Goal: Check status: Check status

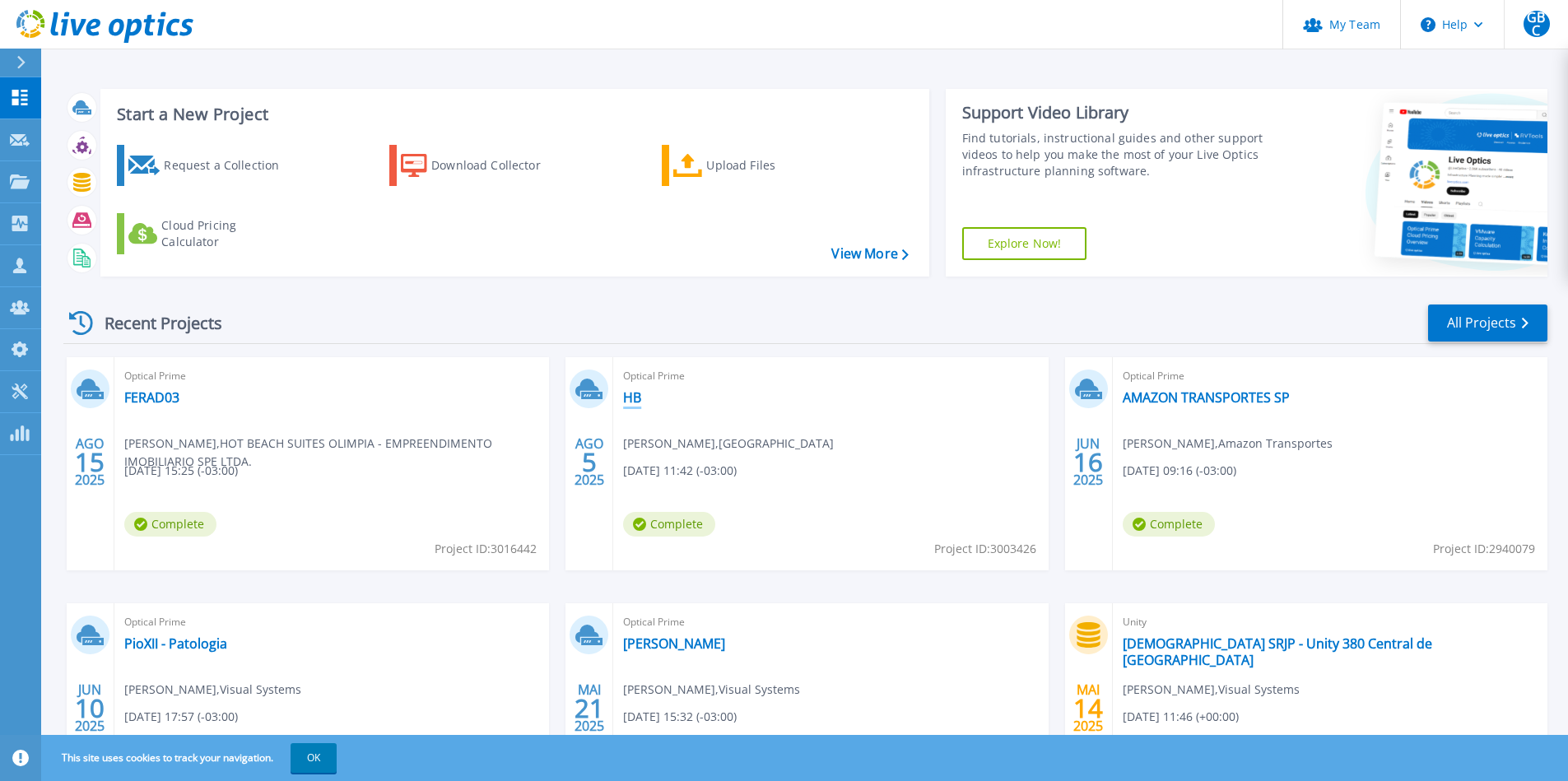
click at [635, 397] on link "HB" at bounding box center [632, 397] width 18 height 17
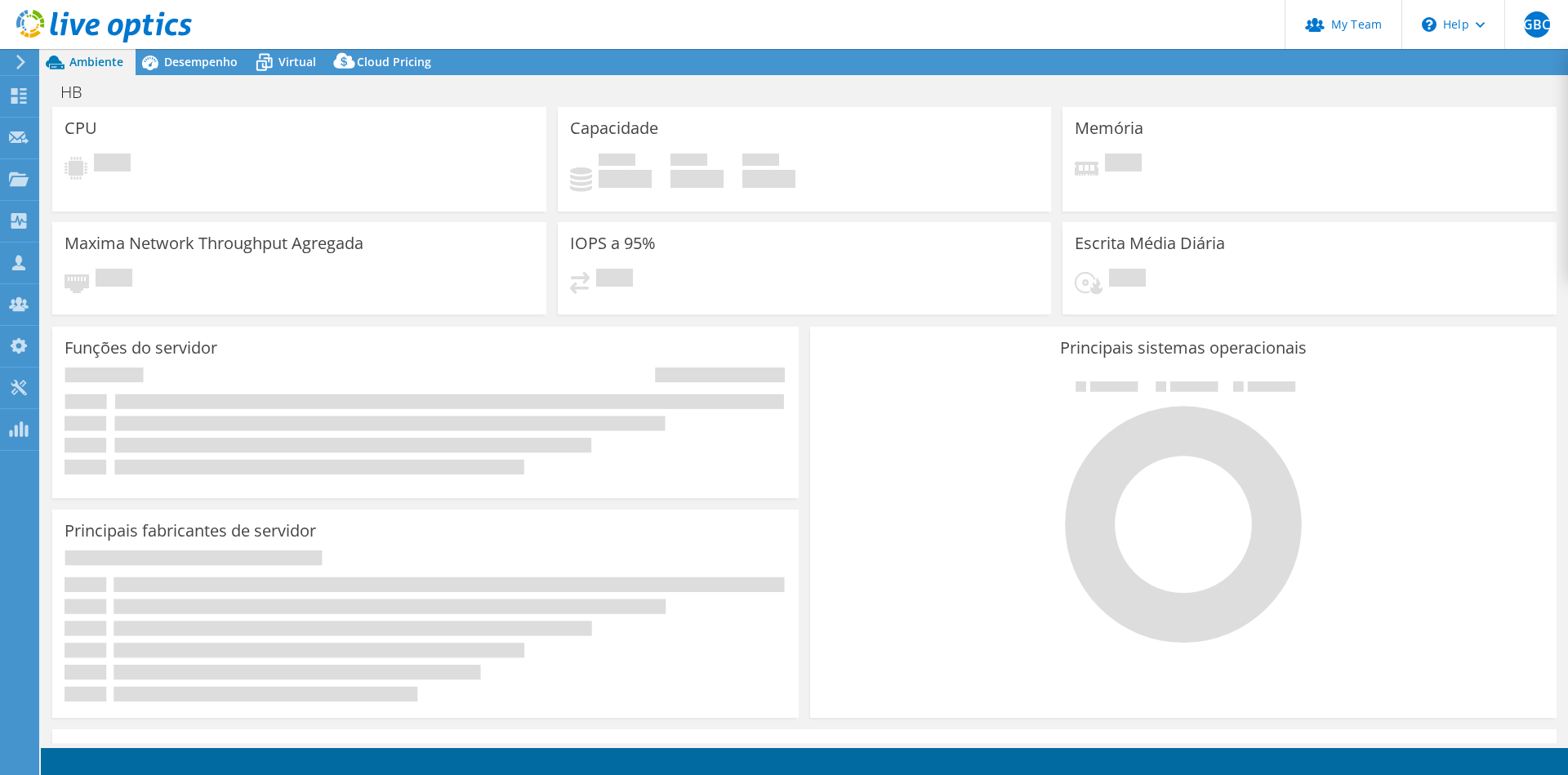
select select "USD"
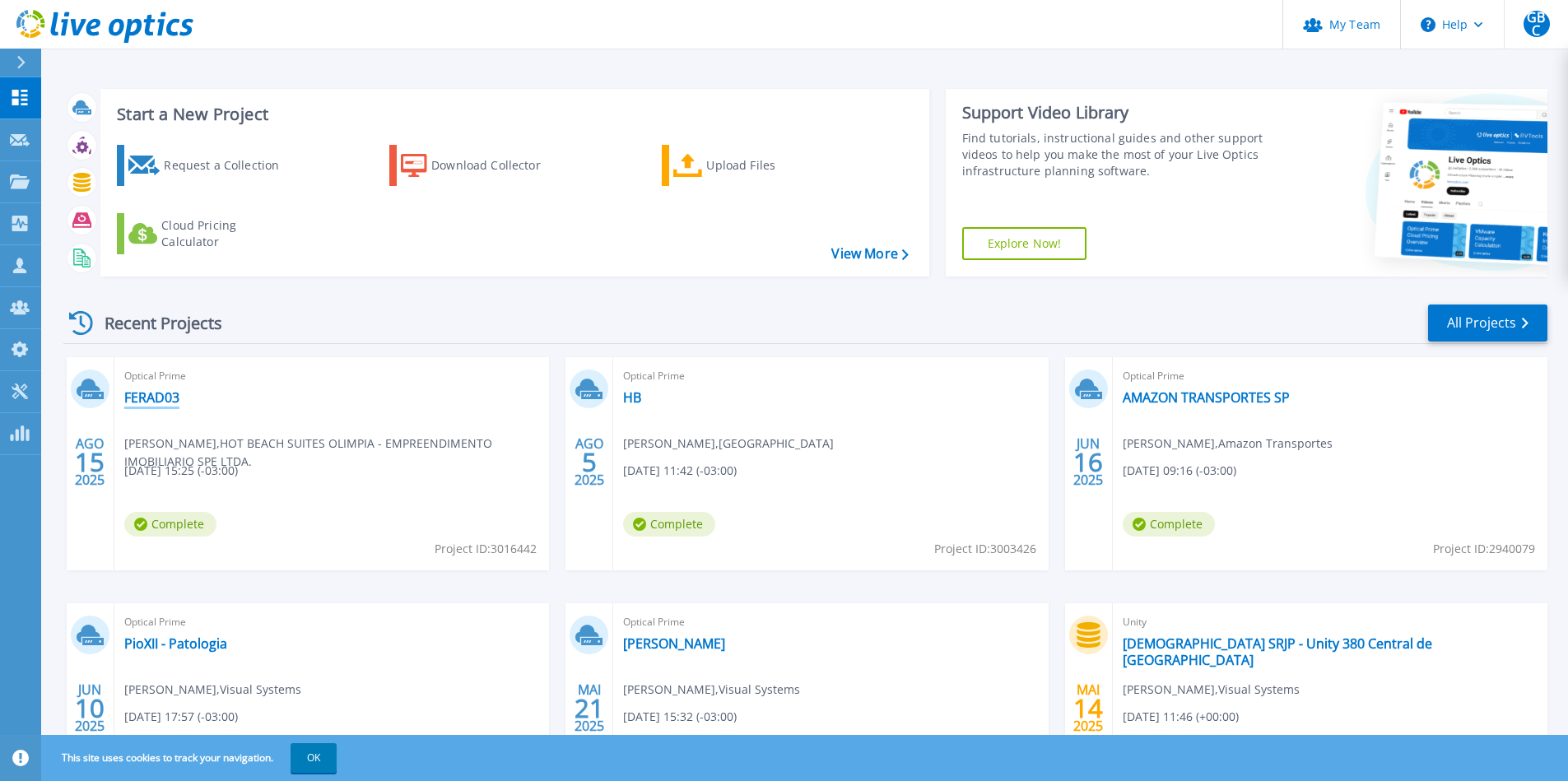
click at [163, 399] on link "FERAD03" at bounding box center [152, 397] width 55 height 17
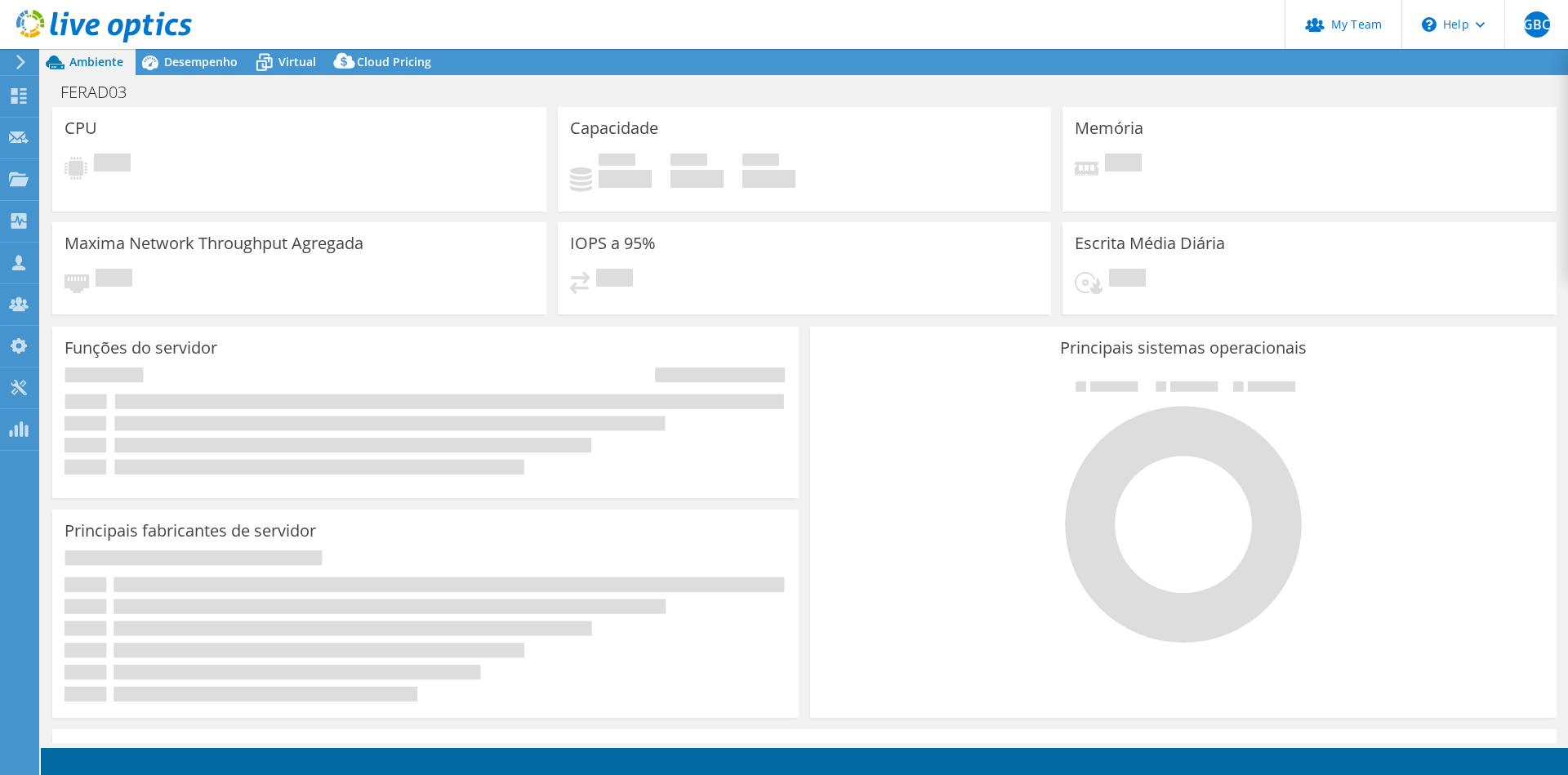
select select "USD"
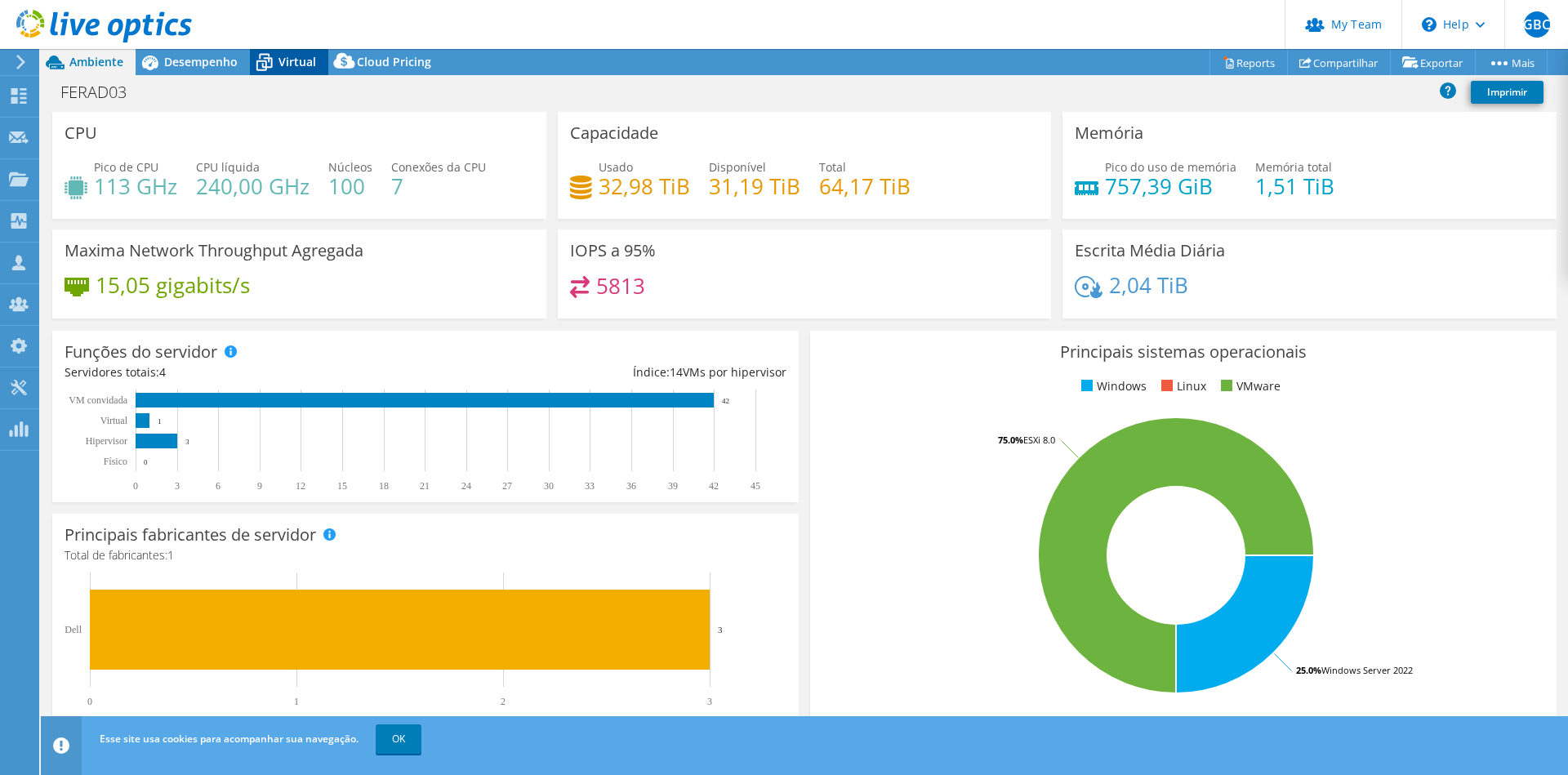
click at [297, 67] on span "Virtual" at bounding box center [297, 61] width 38 height 16
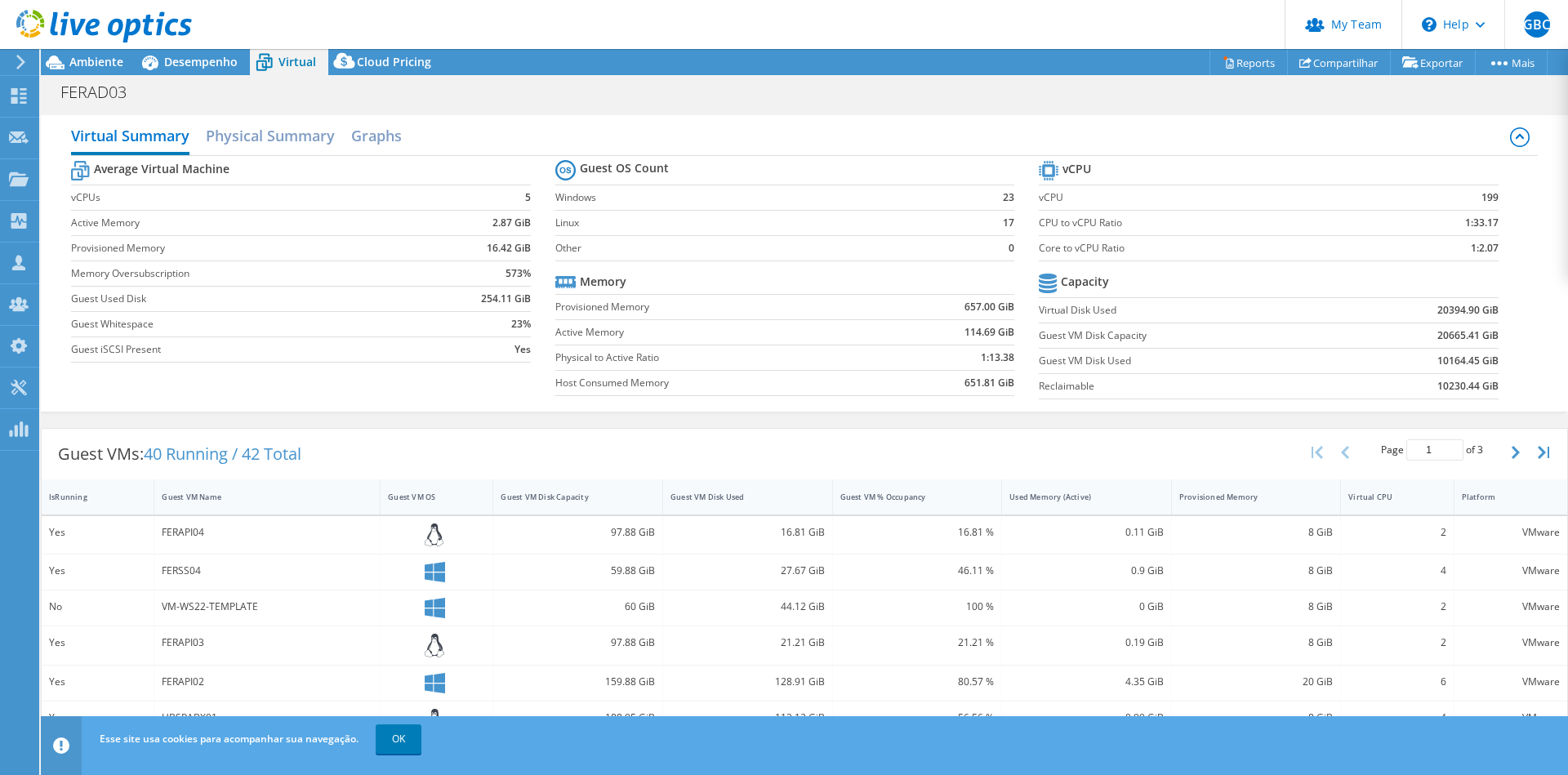
scroll to position [55, 0]
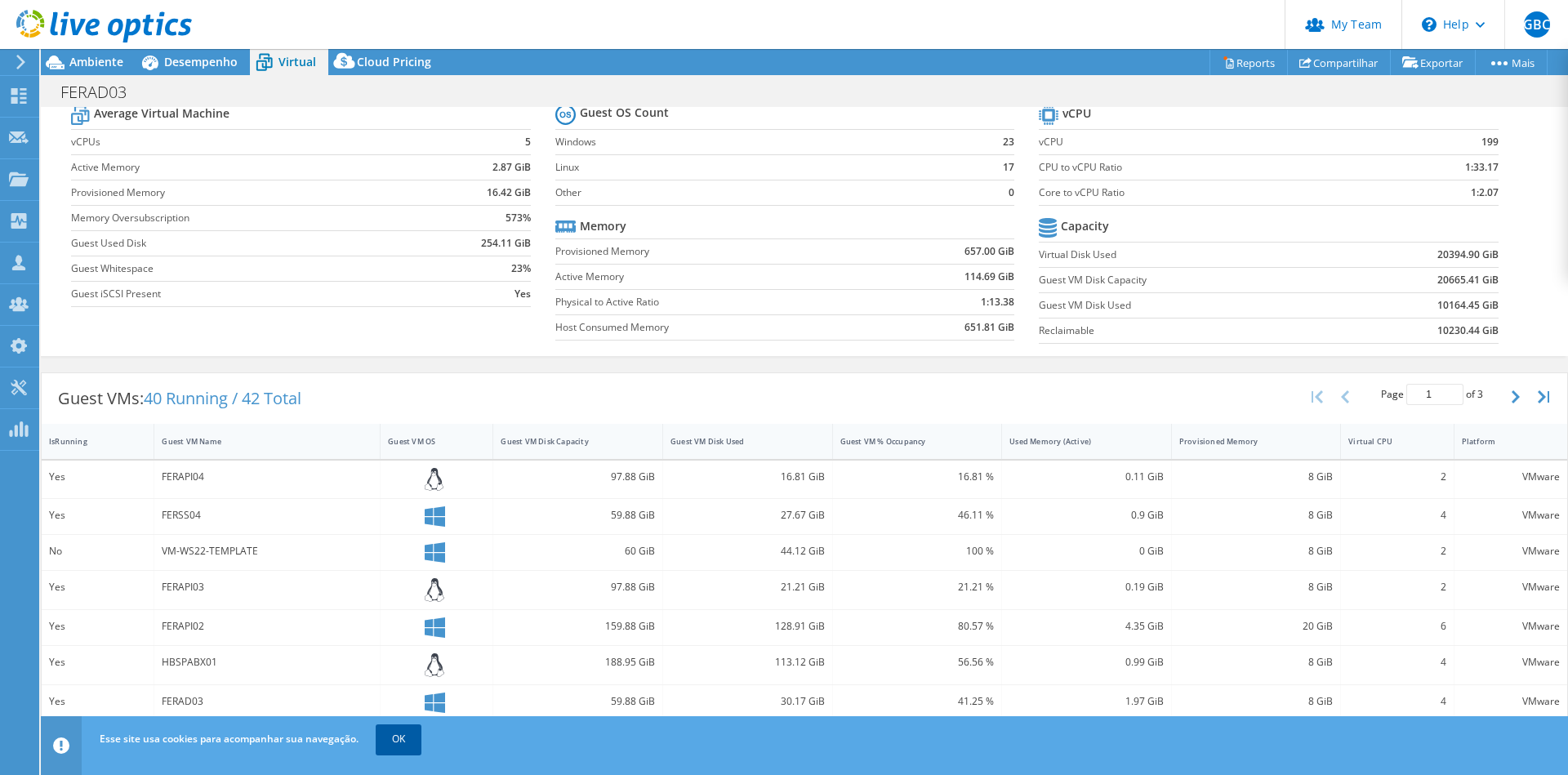
click at [386, 740] on link "OK" at bounding box center [399, 739] width 46 height 30
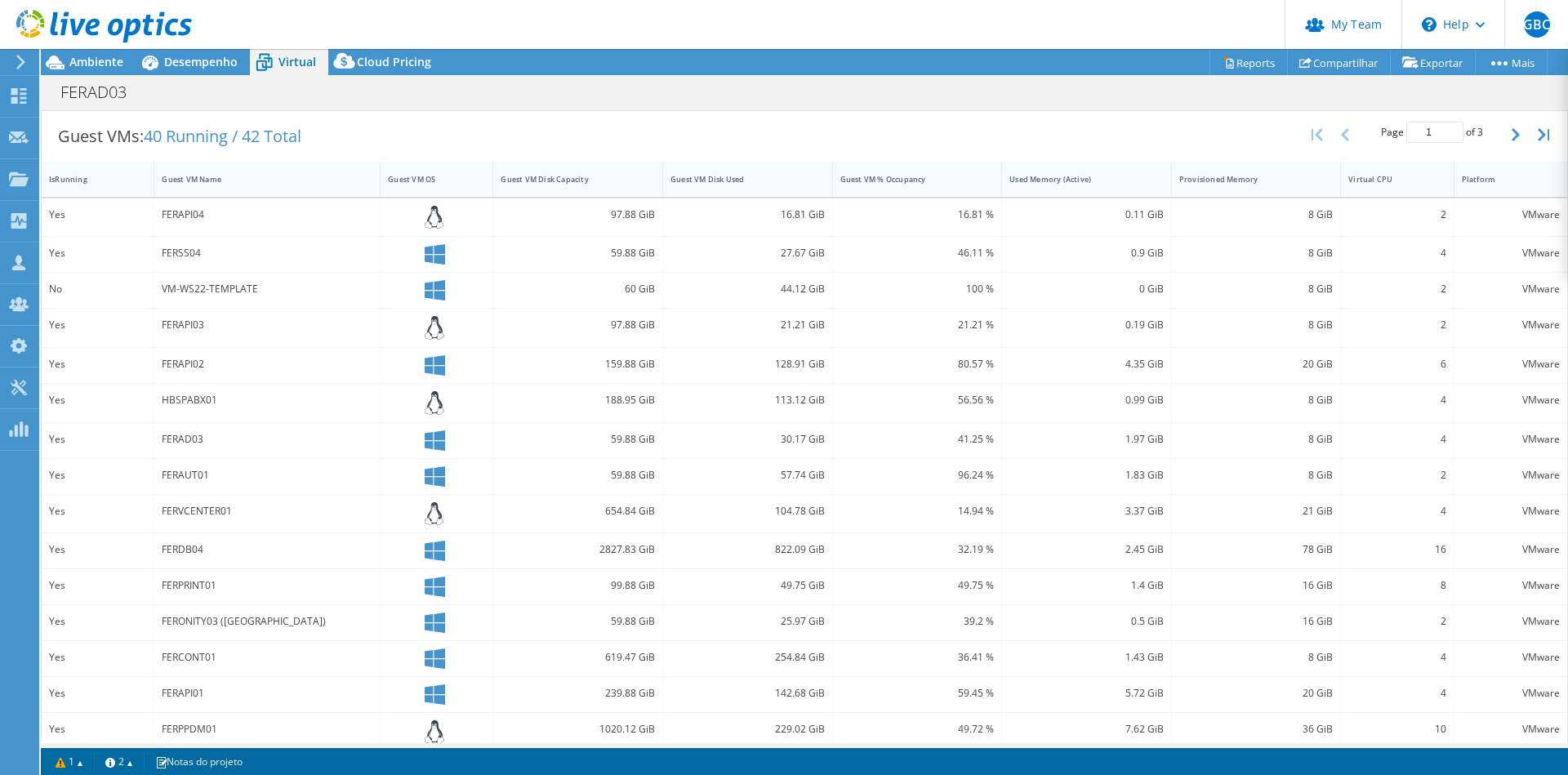
scroll to position [335, 0]
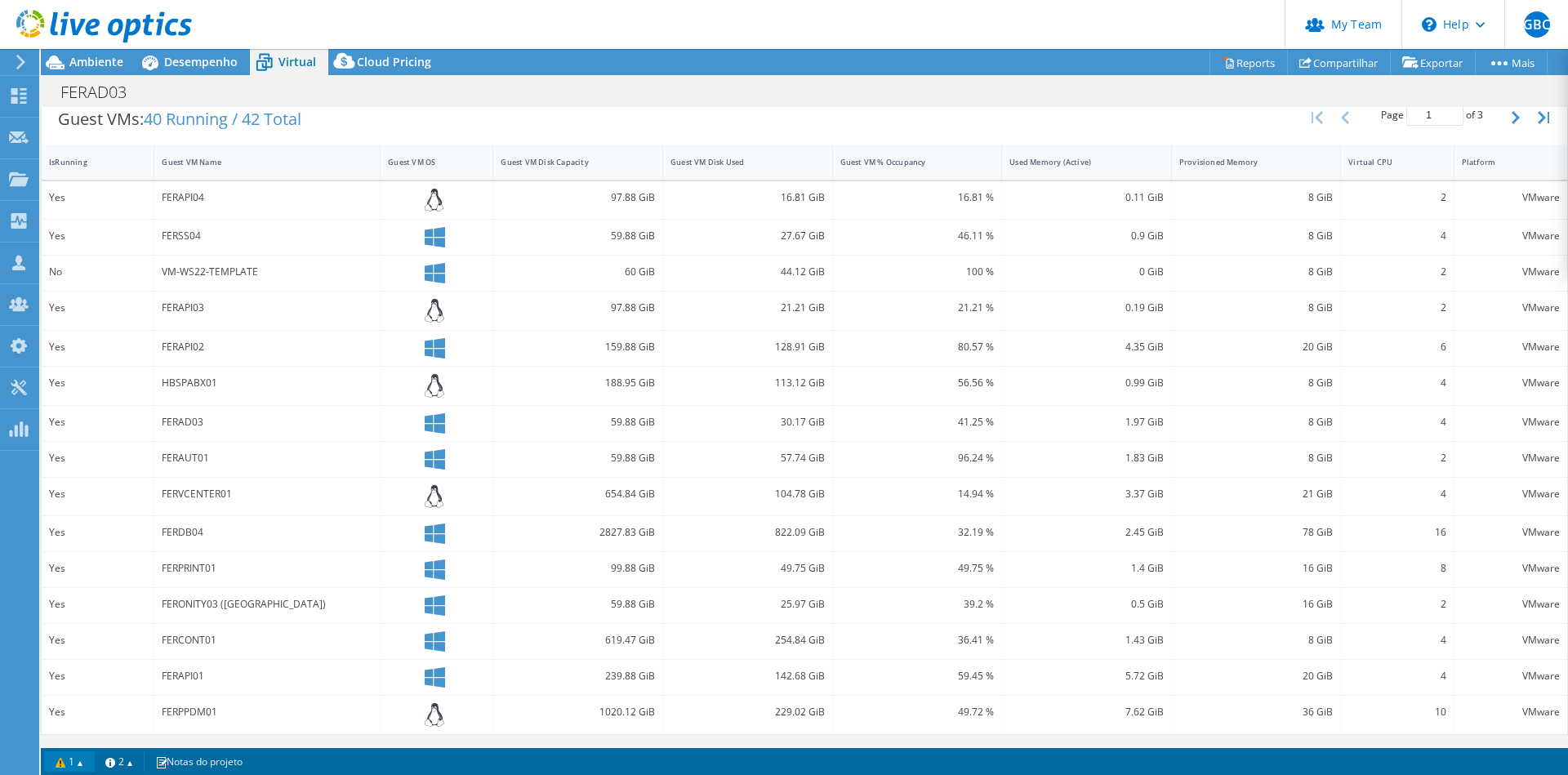
click at [69, 753] on link "1" at bounding box center [69, 761] width 50 height 21
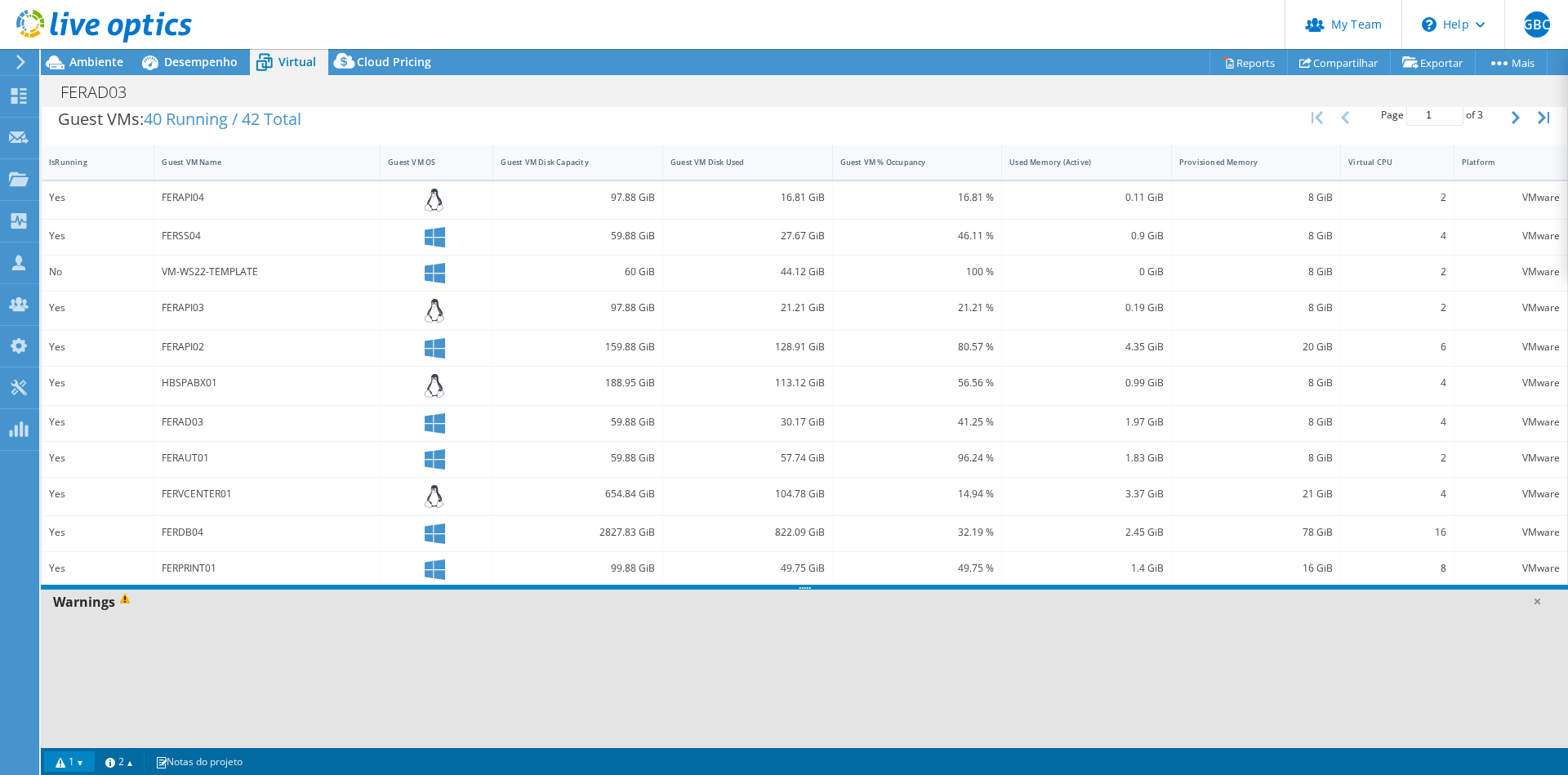
click at [72, 757] on link "1" at bounding box center [69, 761] width 50 height 21
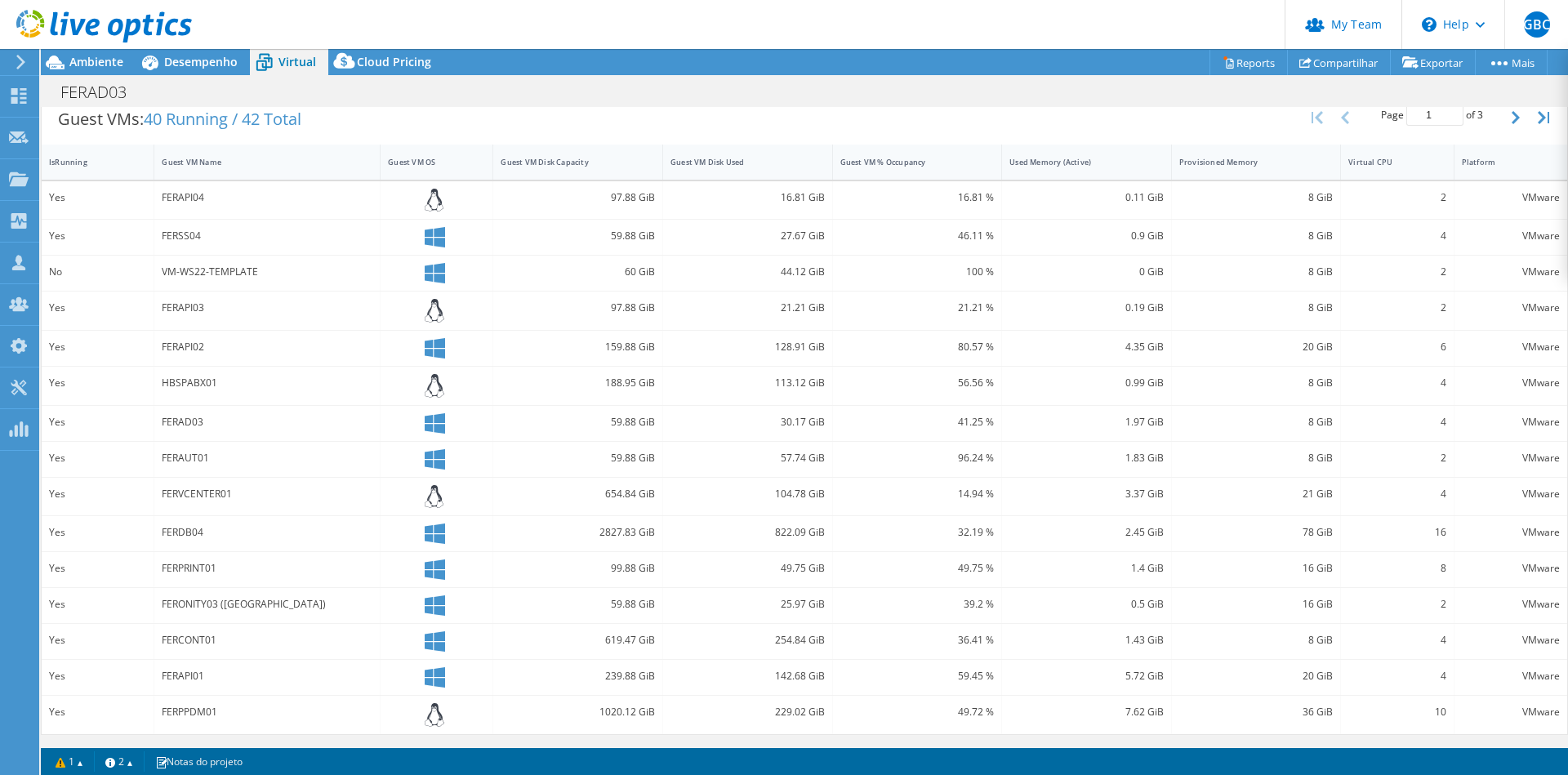
scroll to position [0, 0]
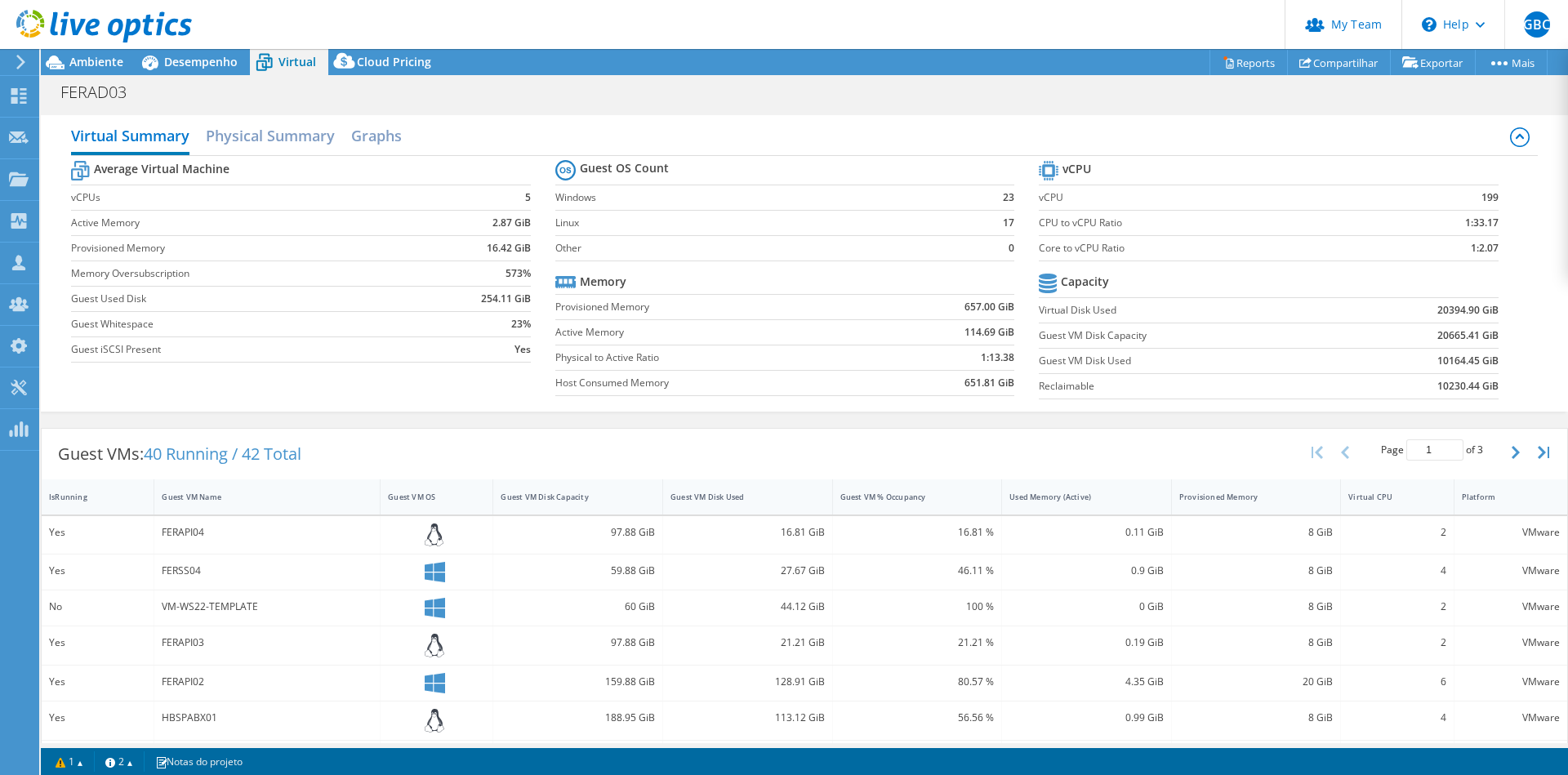
click at [142, 34] on icon at bounding box center [104, 27] width 175 height 34
